Goal: Find contact information: Find contact information

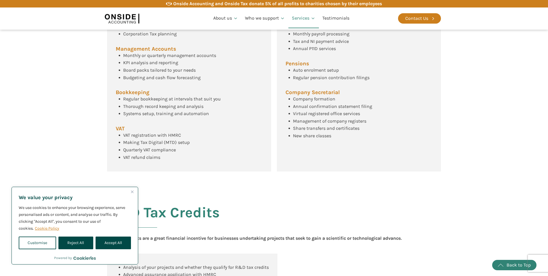
scroll to position [262, 0]
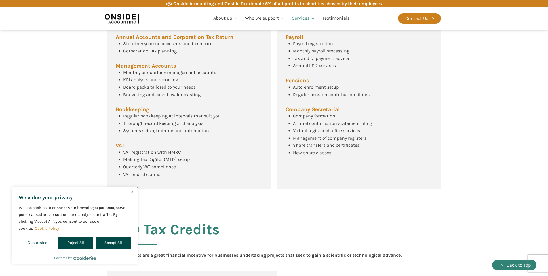
click at [116, 235] on div "We use cookies to enhance your browsing experience, serve personalised ads or c…" at bounding box center [75, 226] width 112 height 45
click at [116, 243] on button "Accept All" at bounding box center [113, 243] width 35 height 13
checkbox input "true"
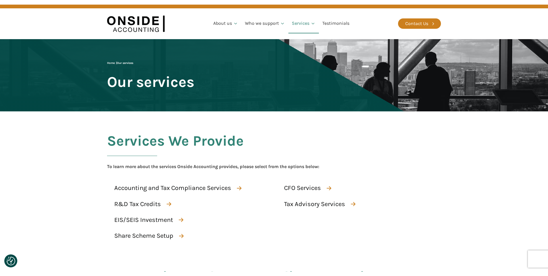
scroll to position [2, 0]
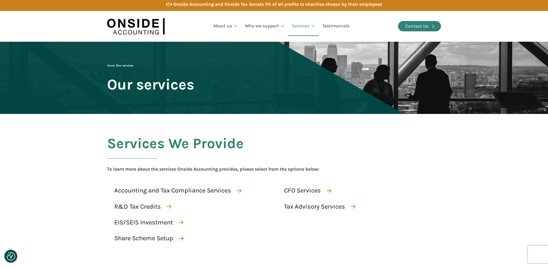
click at [428, 26] on div "Contact Us" at bounding box center [416, 25] width 23 height 7
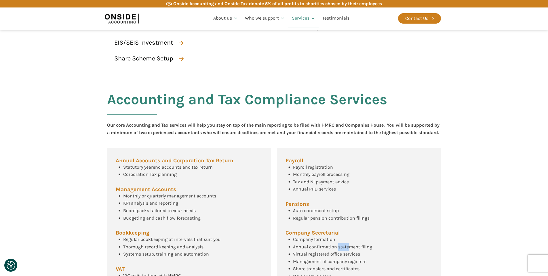
scroll to position [134, 0]
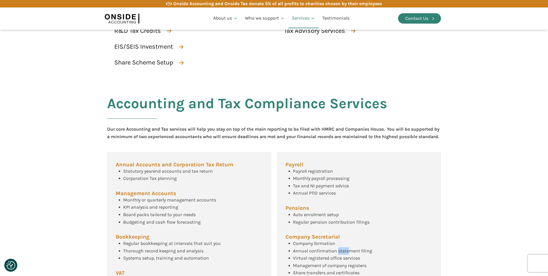
click at [409, 22] on link "Contact Us" at bounding box center [419, 18] width 43 height 10
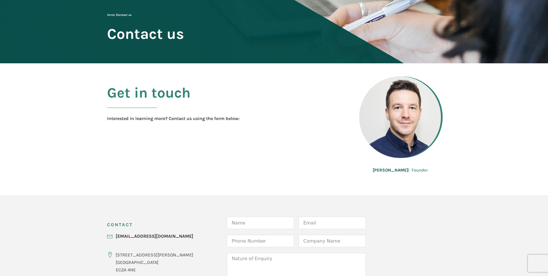
scroll to position [174, 0]
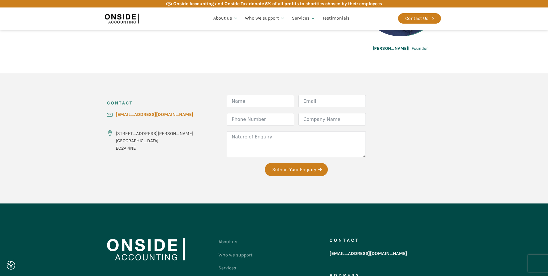
click at [152, 116] on link "[EMAIL_ADDRESS][DOMAIN_NAME]" at bounding box center [154, 114] width 77 height 7
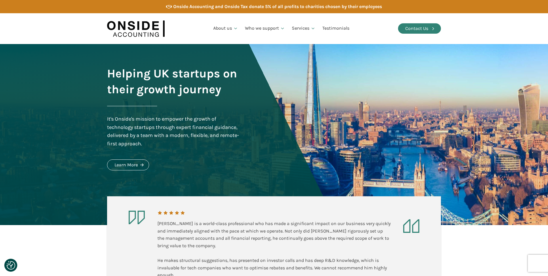
click at [430, 26] on link "Contact Us" at bounding box center [419, 28] width 43 height 10
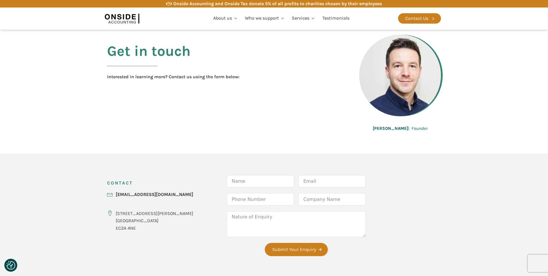
scroll to position [91, 0]
